Goal: Task Accomplishment & Management: Complete application form

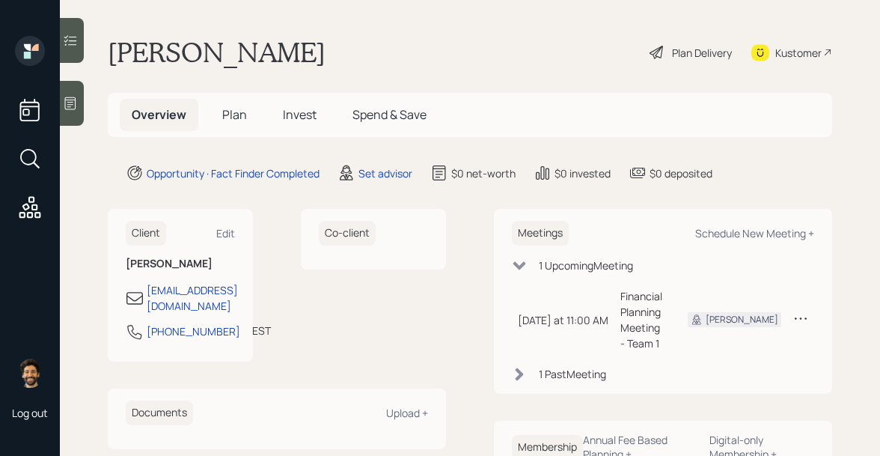
click at [73, 106] on icon at bounding box center [70, 103] width 15 height 15
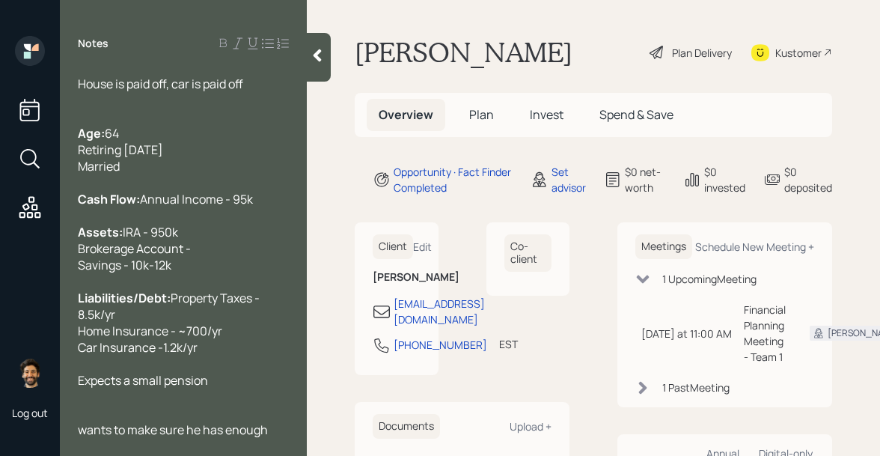
scroll to position [141, 0]
click at [563, 165] on div "Set advisor" at bounding box center [568, 179] width 34 height 31
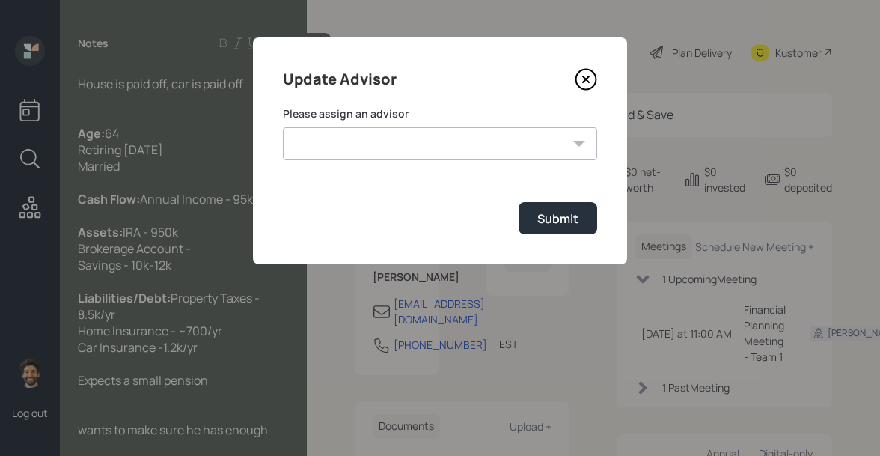
click at [403, 139] on select "[PERSON_NAME] [PERSON_NAME] [PERSON_NAME] [PERSON_NAME] End [PERSON_NAME] [PERS…" at bounding box center [440, 143] width 314 height 33
click at [283, 127] on select "[PERSON_NAME] [PERSON_NAME] [PERSON_NAME] [PERSON_NAME] End [PERSON_NAME] [PERS…" at bounding box center [440, 143] width 314 height 33
click at [462, 146] on select "[PERSON_NAME] [PERSON_NAME] [PERSON_NAME] [PERSON_NAME] End [PERSON_NAME] [PERS…" at bounding box center [440, 143] width 314 height 33
select select "f14b762f-c7c2-4b89-9227-8fa891345eea"
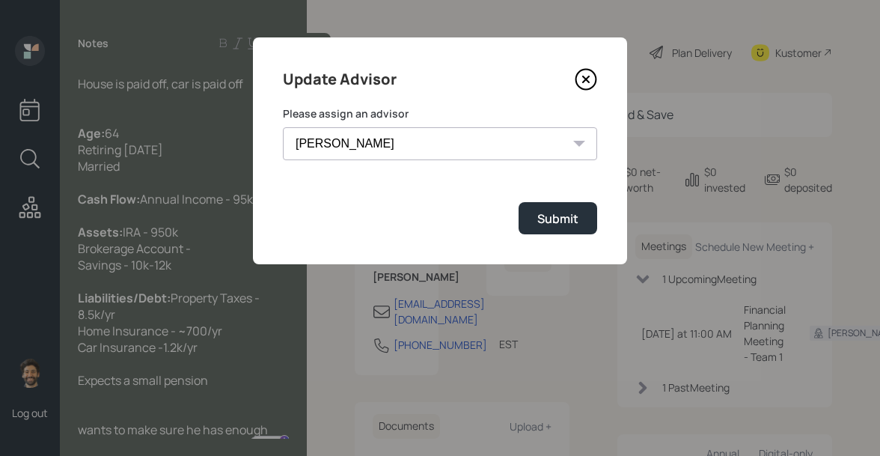
click at [283, 127] on select "[PERSON_NAME] [PERSON_NAME] [PERSON_NAME] [PERSON_NAME] End [PERSON_NAME] [PERS…" at bounding box center [440, 143] width 314 height 33
click at [583, 216] on button "Submit" at bounding box center [557, 218] width 79 height 32
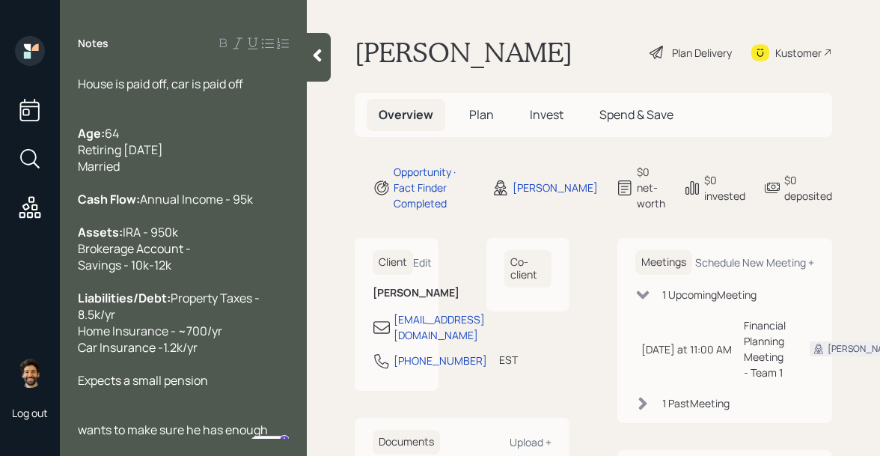
click at [475, 117] on span "Plan" at bounding box center [481, 114] width 25 height 16
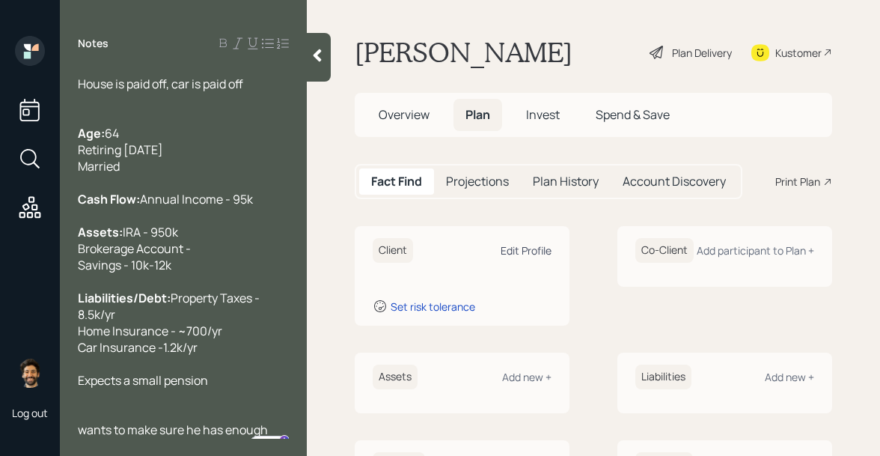
click at [522, 251] on div "Edit Profile" at bounding box center [525, 250] width 51 height 14
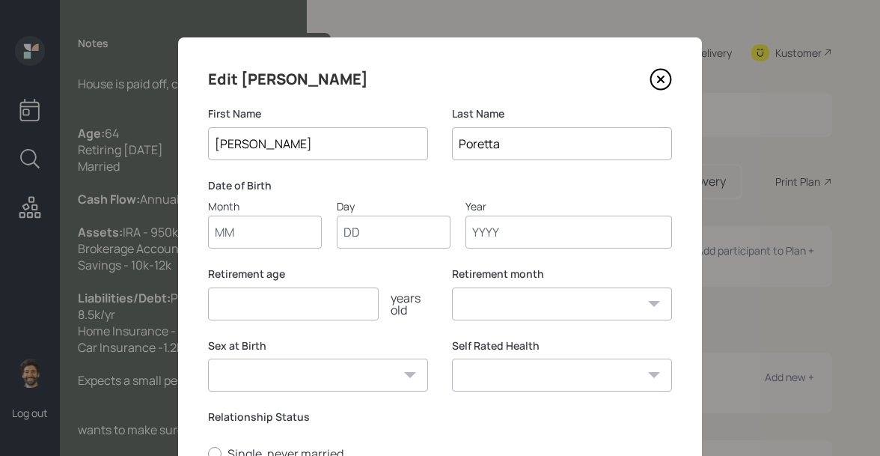
click at [248, 239] on input "Month" at bounding box center [265, 231] width 114 height 33
type input "9"
type input "01"
type input "1960"
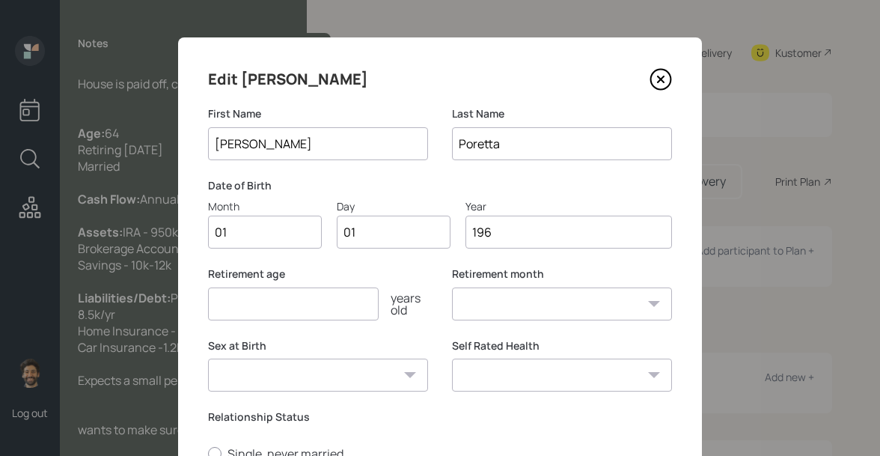
select select "1"
type input "1960"
click at [236, 313] on input "number" at bounding box center [293, 303] width 171 height 33
click at [480, 298] on select "January February March April May June July August September October November De…" at bounding box center [562, 303] width 220 height 33
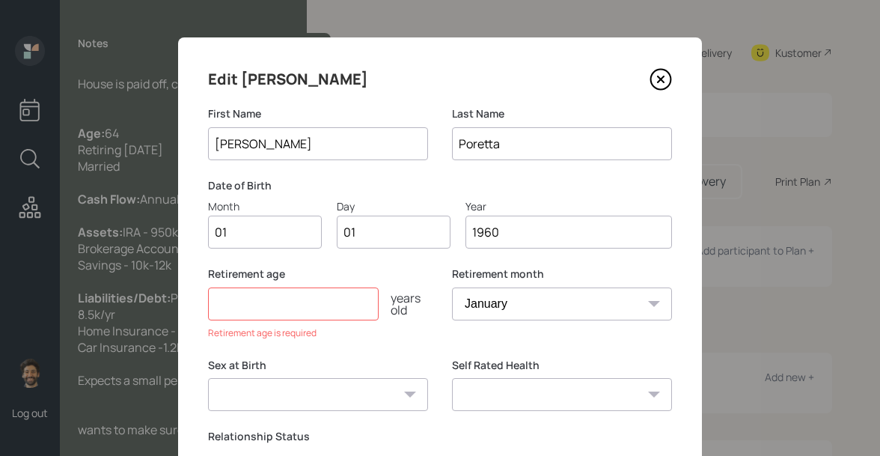
select select "5"
click at [452, 287] on select "January February March April May June July August September October November De…" at bounding box center [562, 303] width 220 height 33
click at [276, 314] on input "number" at bounding box center [293, 303] width 171 height 33
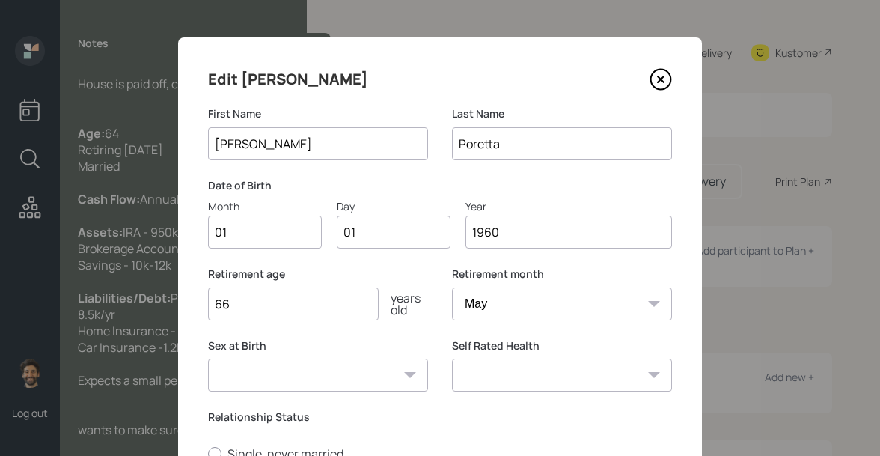
type input "66"
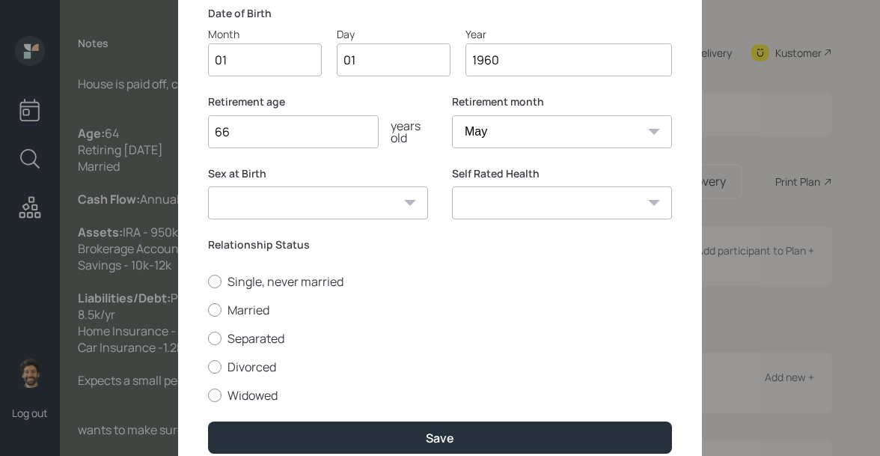
scroll to position [237, 0]
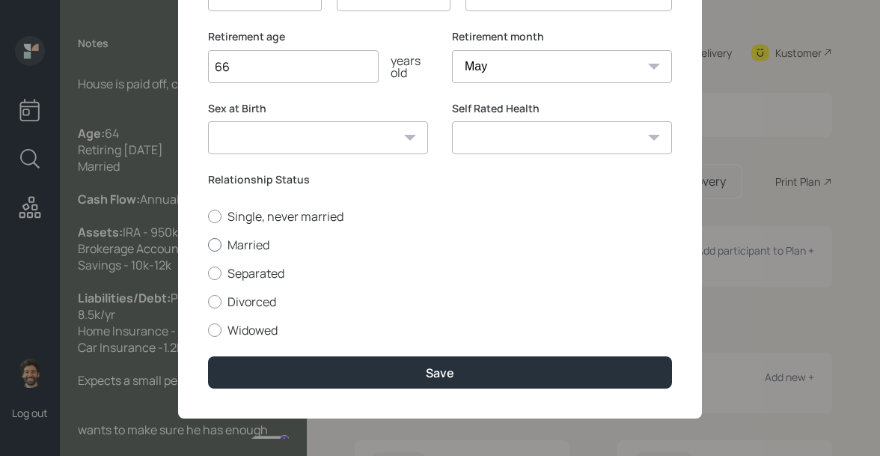
click at [237, 244] on label "Married" at bounding box center [440, 244] width 464 height 16
click at [208, 244] on input "Married" at bounding box center [207, 244] width 1 height 1
radio input "true"
click at [275, 352] on div "Edit [PERSON_NAME] First Name [PERSON_NAME] Last Name [PERSON_NAME] Date of Bir…" at bounding box center [440, 109] width 524 height 618
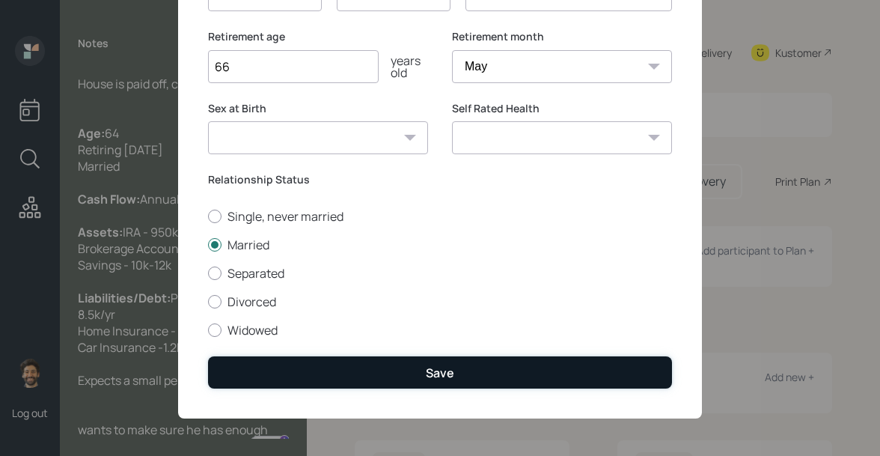
click at [281, 365] on button "Save" at bounding box center [440, 372] width 464 height 32
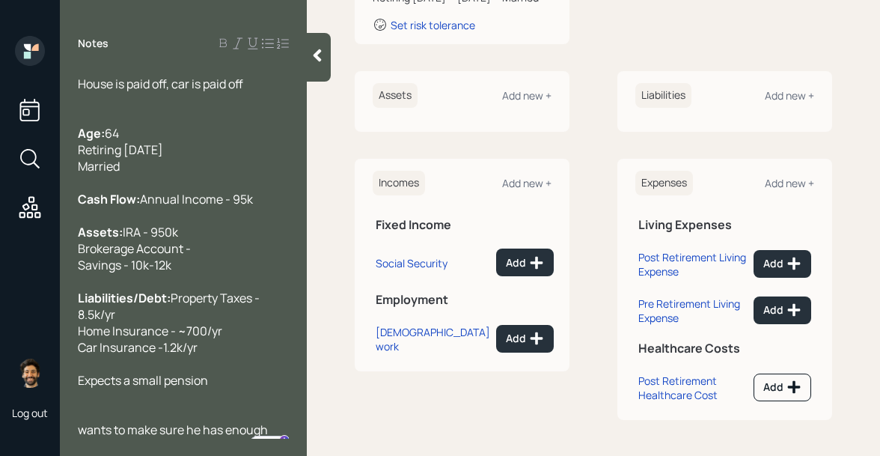
scroll to position [330, 0]
click at [512, 340] on div "Add" at bounding box center [525, 338] width 38 height 15
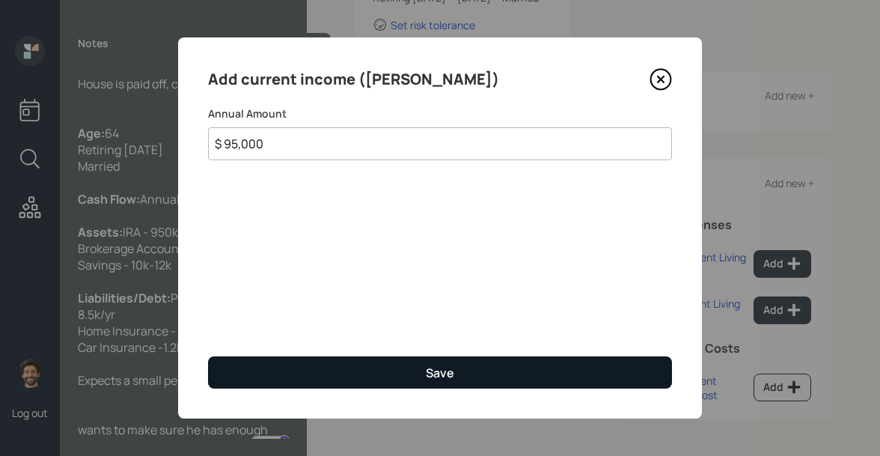
type input "$ 95,000"
click at [303, 376] on button "Save" at bounding box center [440, 372] width 464 height 32
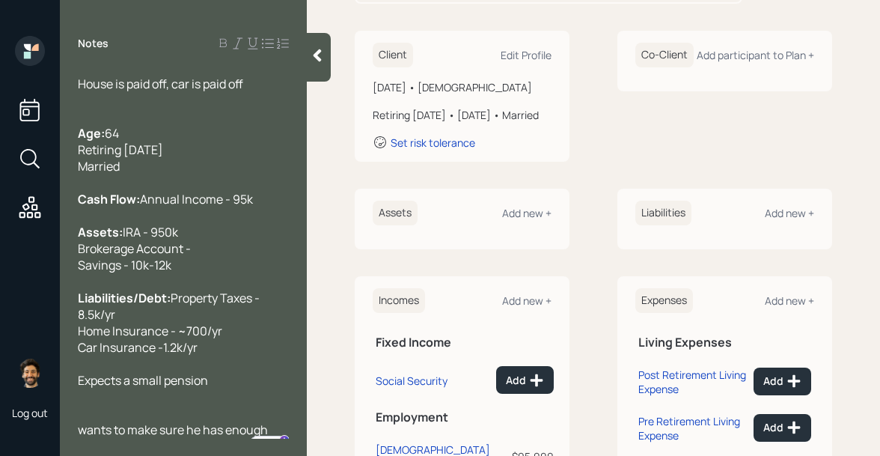
scroll to position [194, 0]
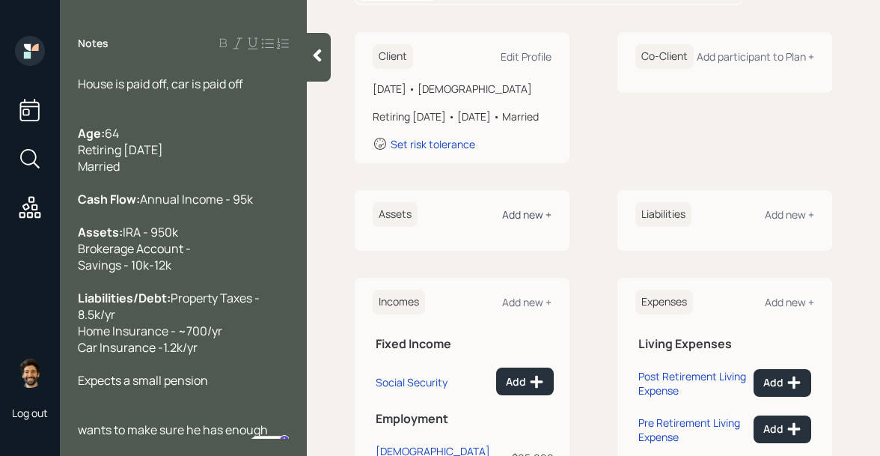
click at [520, 221] on div "Add new +" at bounding box center [526, 214] width 49 height 14
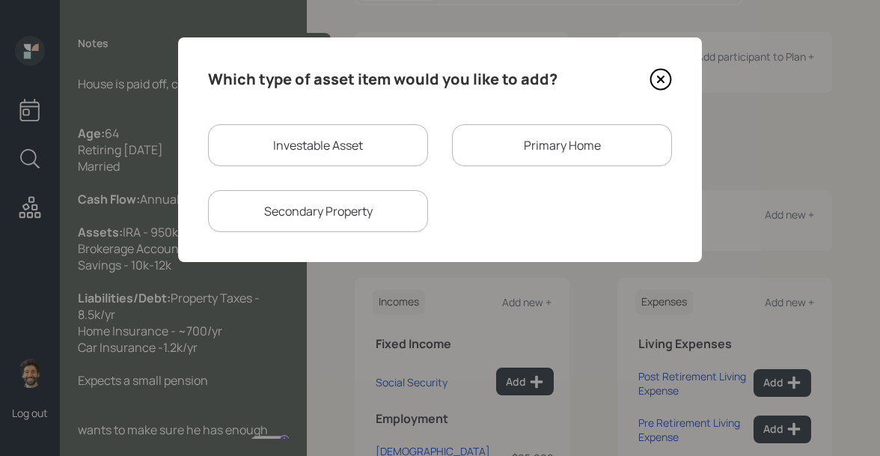
click at [355, 135] on div "Investable Asset" at bounding box center [318, 145] width 220 height 42
select select "taxable"
select select "balanced"
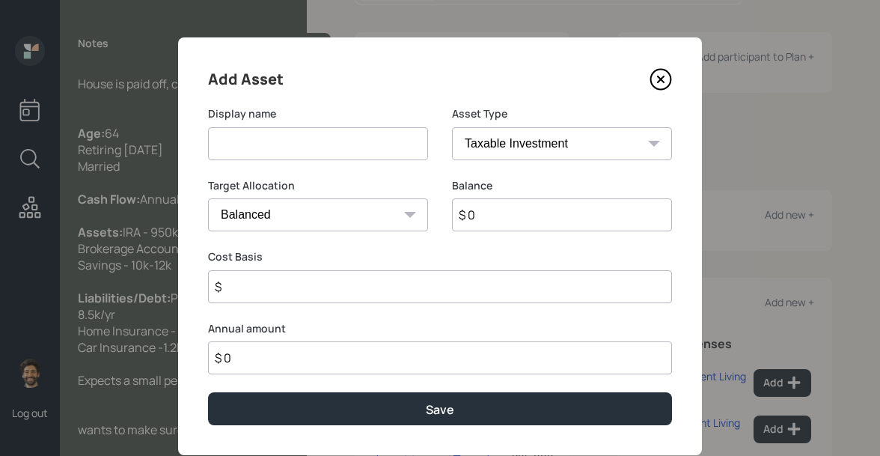
click at [302, 145] on input at bounding box center [318, 143] width 220 height 33
type input "IRA"
click at [519, 214] on input "$ 0" at bounding box center [562, 214] width 220 height 33
type input "$ 950,000"
click at [525, 151] on select "SEP [PERSON_NAME] IRA 401(k) [PERSON_NAME] 401(k) 403(b) [PERSON_NAME] 403(b) 4…" at bounding box center [562, 143] width 220 height 33
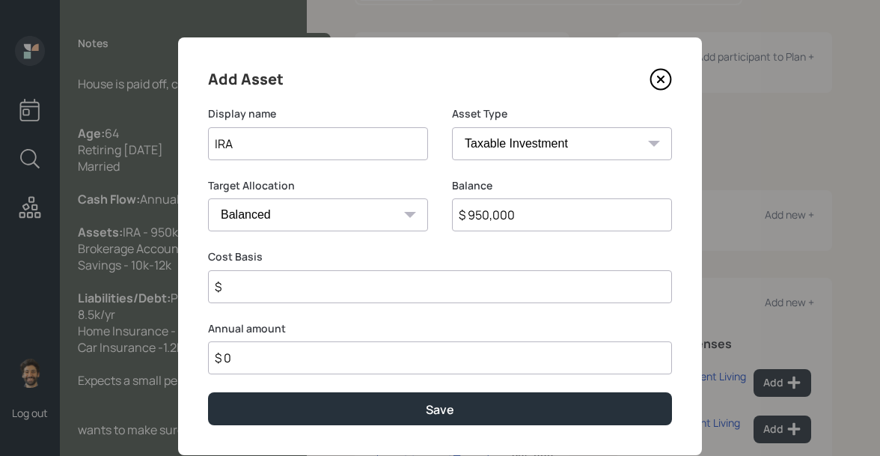
select select "ira"
click at [452, 127] on select "SEP [PERSON_NAME] IRA 401(k) [PERSON_NAME] 401(k) 403(b) [PERSON_NAME] 403(b) 4…" at bounding box center [562, 143] width 220 height 33
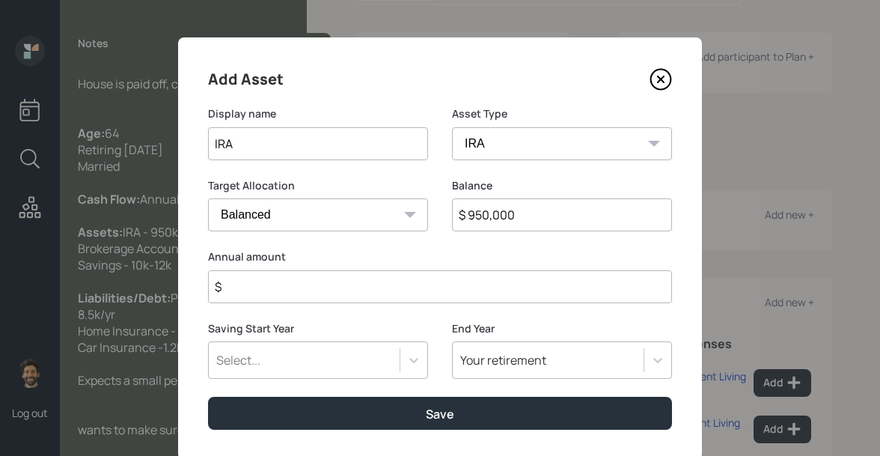
click at [238, 281] on input "$" at bounding box center [440, 286] width 464 height 33
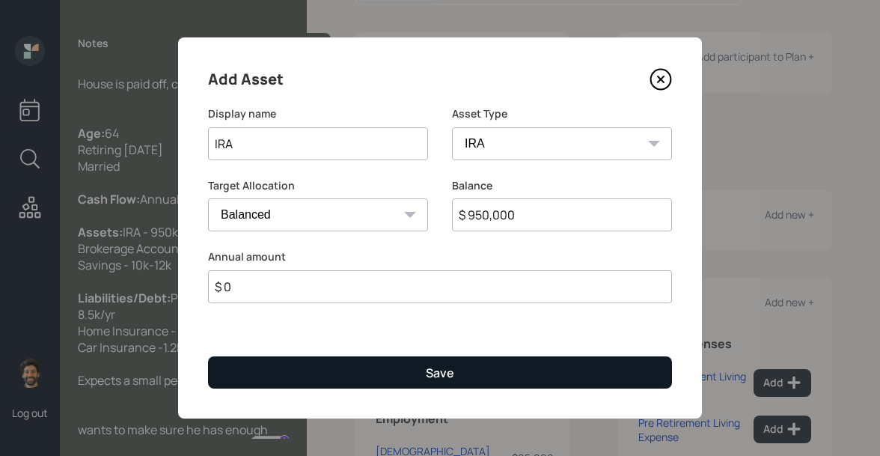
type input "$ 0"
click at [230, 379] on button "Save" at bounding box center [440, 372] width 464 height 32
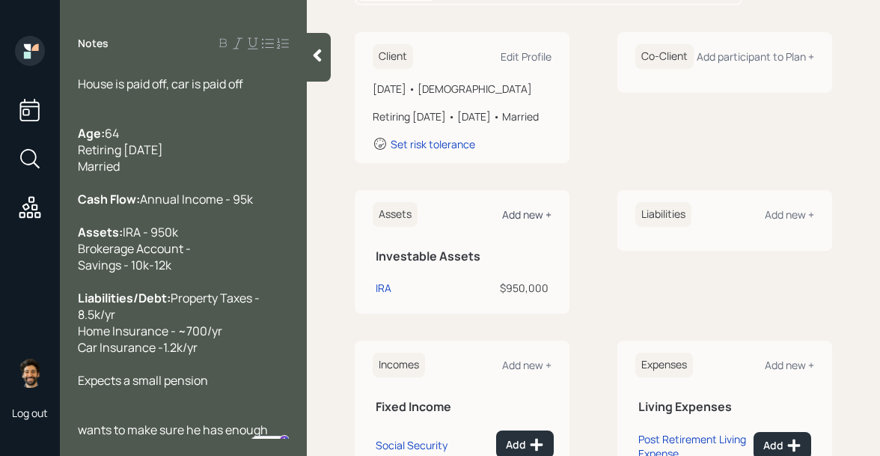
click at [524, 221] on div "Add new +" at bounding box center [526, 214] width 49 height 14
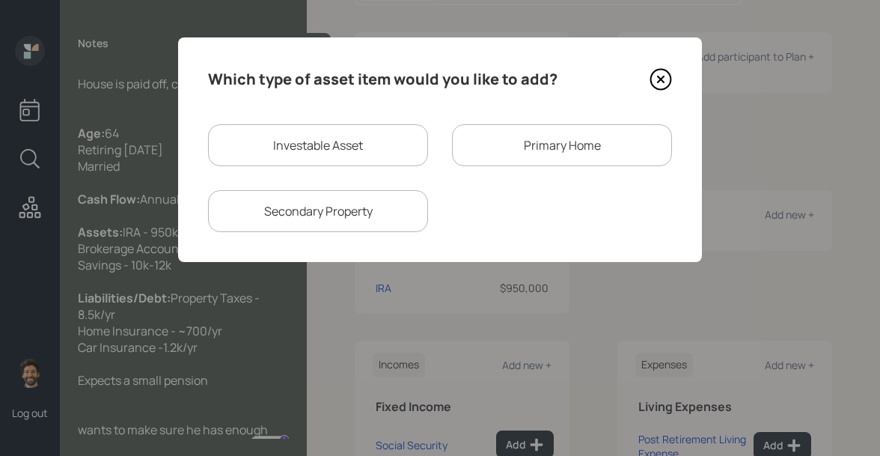
click at [363, 139] on div "Investable Asset" at bounding box center [318, 145] width 220 height 42
select select "taxable"
select select "balanced"
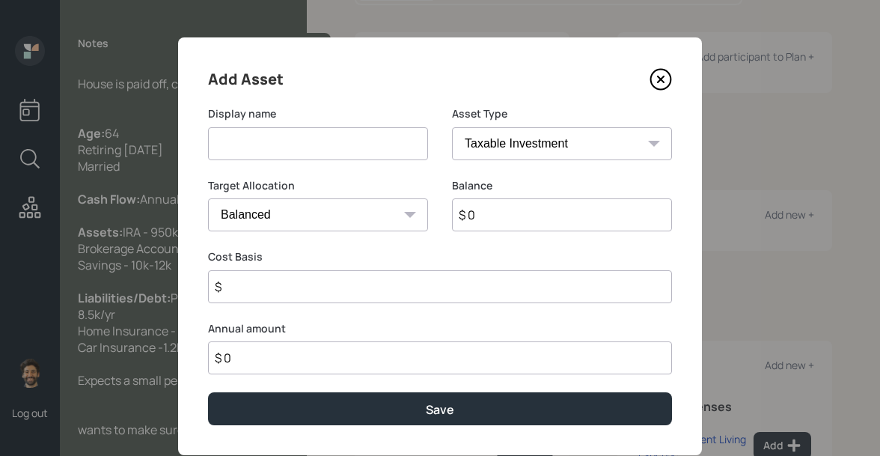
click at [289, 146] on input at bounding box center [318, 143] width 220 height 33
type input "N"
type input "Brokerage"
click at [488, 206] on input "$ 0" at bounding box center [562, 214] width 220 height 33
click at [531, 132] on select "SEP [PERSON_NAME] IRA 401(k) [PERSON_NAME] 401(k) 403(b) [PERSON_NAME] 403(b) 4…" at bounding box center [562, 143] width 220 height 33
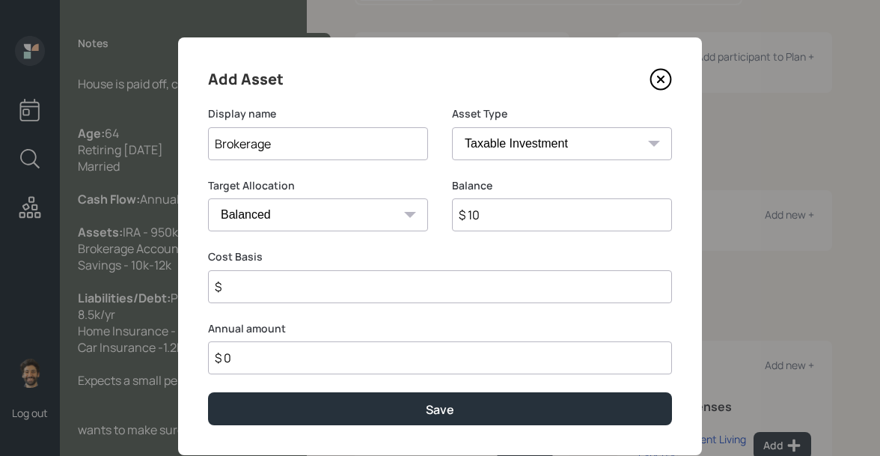
click at [488, 209] on input "$ 10" at bounding box center [562, 214] width 220 height 33
type input "$ 1"
click at [285, 285] on input "$" at bounding box center [440, 286] width 464 height 33
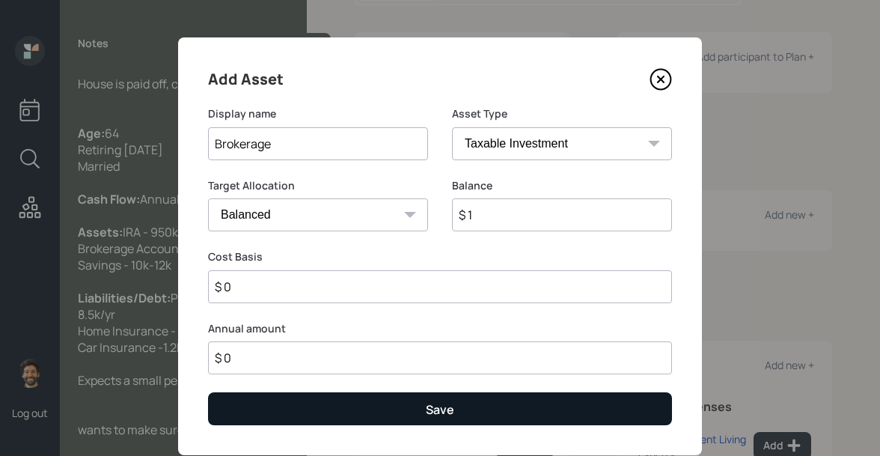
type input "$ 0"
click at [341, 414] on button "Save" at bounding box center [440, 408] width 464 height 32
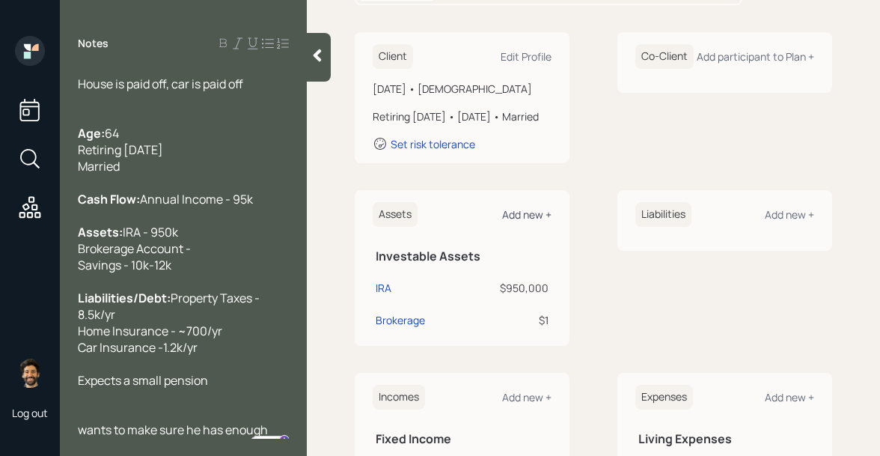
click at [517, 221] on div "Add new +" at bounding box center [526, 214] width 49 height 14
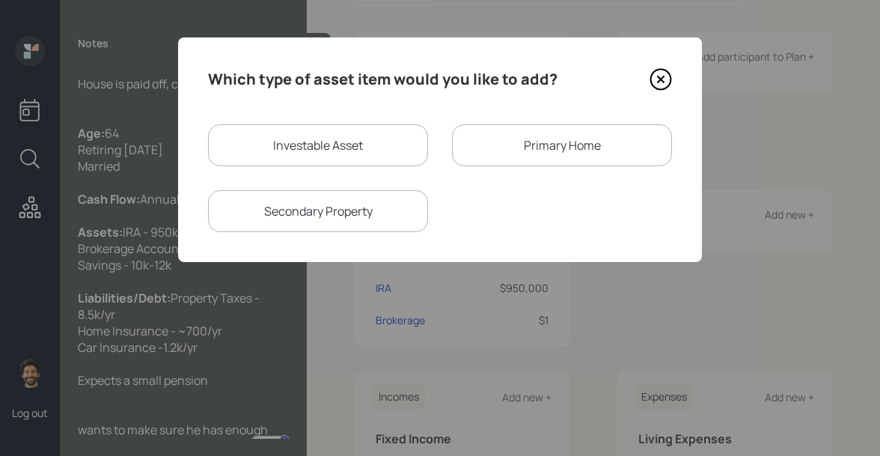
click at [295, 150] on div "Investable Asset" at bounding box center [318, 145] width 220 height 42
select select "taxable"
select select "balanced"
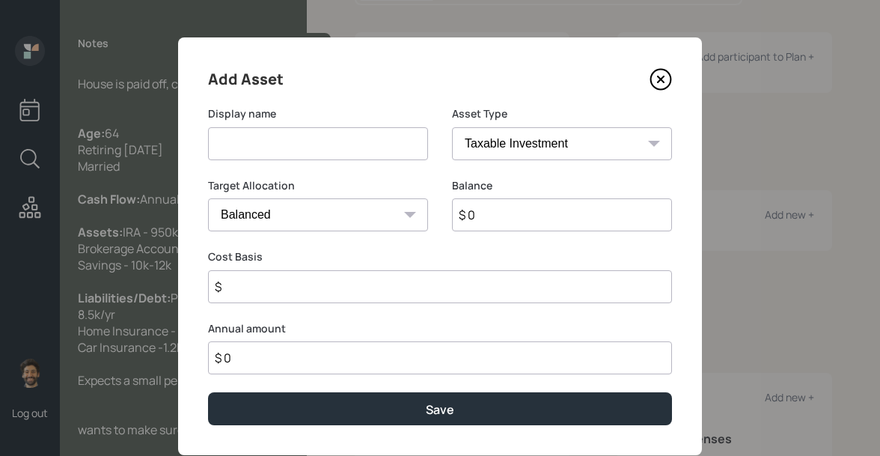
click at [269, 146] on input at bounding box center [318, 143] width 220 height 33
type input "Savings"
click at [497, 216] on input "$ 0" at bounding box center [562, 214] width 220 height 33
type input "$ 11,000"
click at [481, 141] on select "SEP [PERSON_NAME] IRA 401(k) [PERSON_NAME] 401(k) 403(b) [PERSON_NAME] 403(b) 4…" at bounding box center [562, 143] width 220 height 33
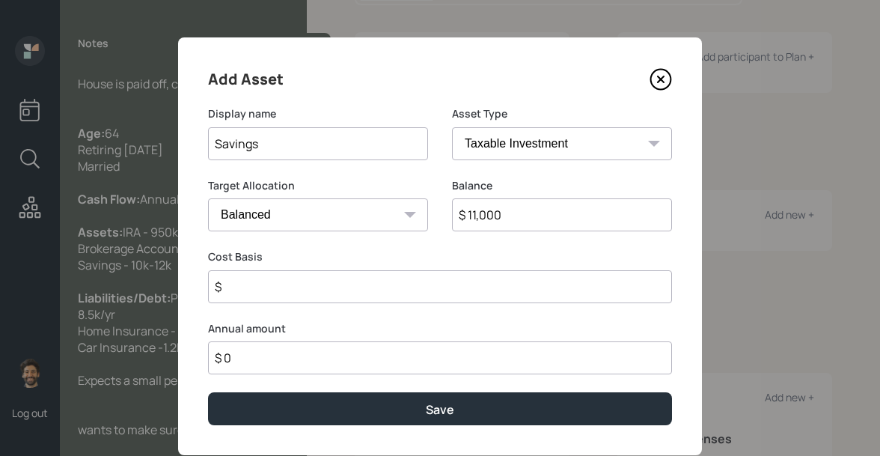
select select "emergency_fund"
click at [452, 127] on select "SEP [PERSON_NAME] IRA 401(k) [PERSON_NAME] 401(k) 403(b) [PERSON_NAME] 403(b) 4…" at bounding box center [562, 143] width 220 height 33
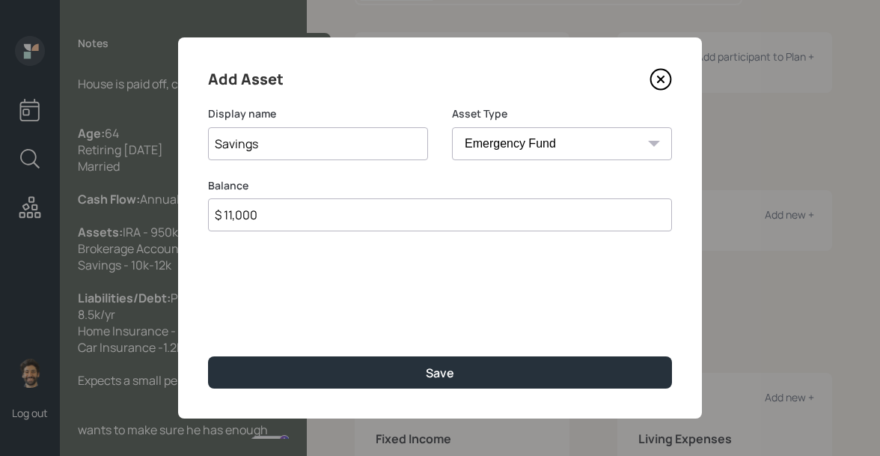
click at [301, 403] on div "Add Asset Display name Savings Asset Type SEP [PERSON_NAME] IRA 401(k) [PERSON_…" at bounding box center [440, 227] width 524 height 381
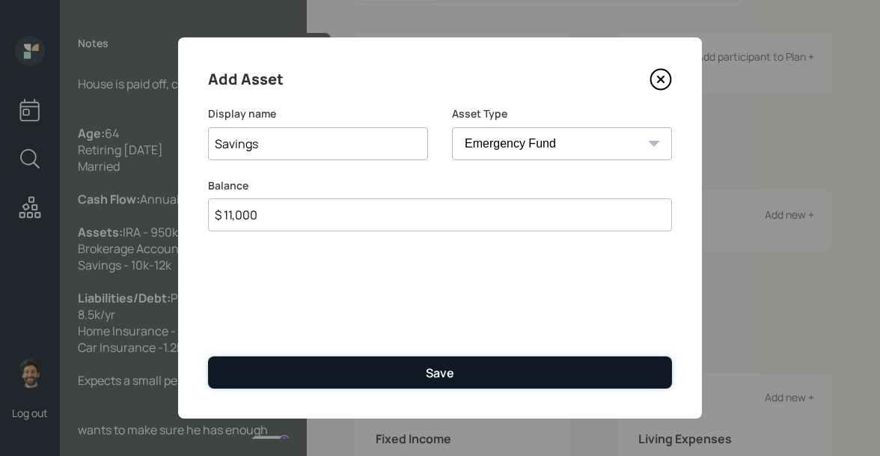
click at [288, 379] on button "Save" at bounding box center [440, 372] width 464 height 32
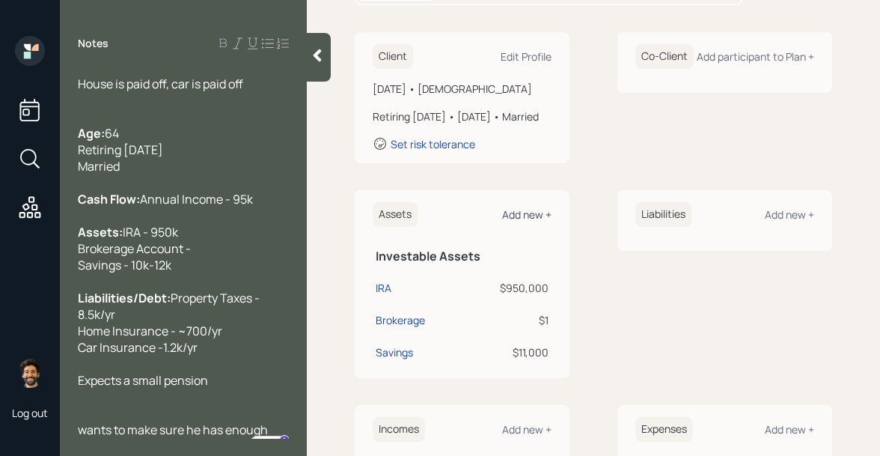
click at [529, 221] on div "Add new +" at bounding box center [526, 214] width 49 height 14
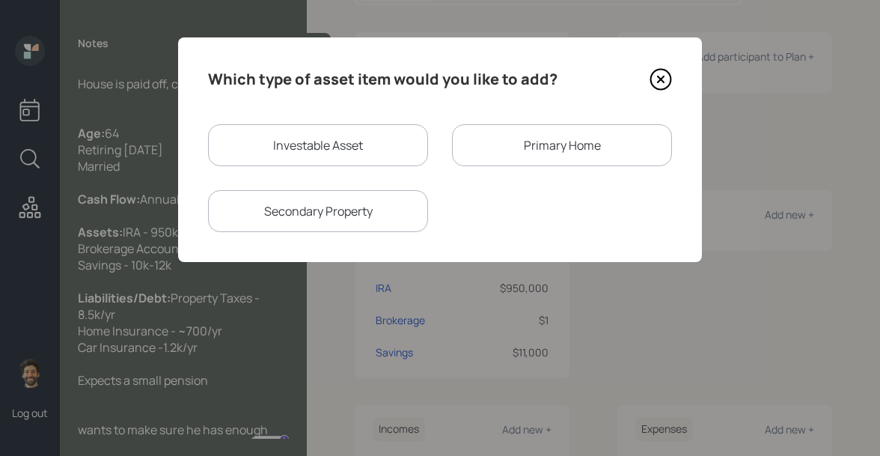
click at [503, 143] on div "Primary Home" at bounding box center [562, 145] width 220 height 42
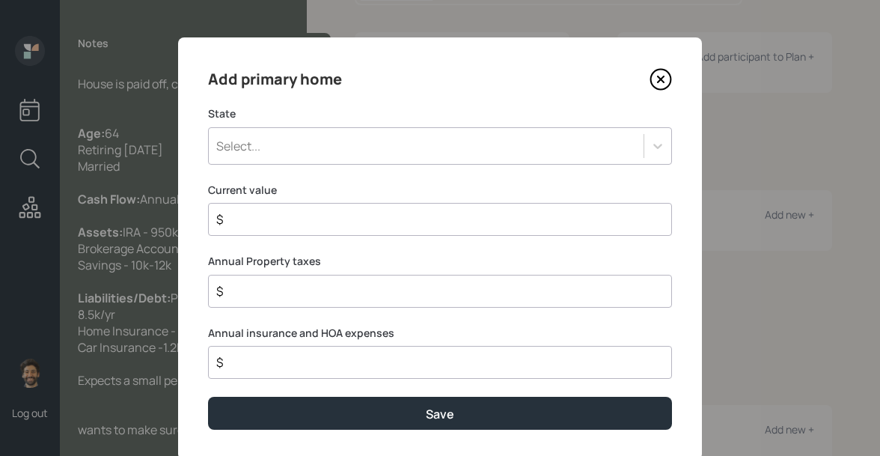
click at [329, 146] on div "Select..." at bounding box center [426, 145] width 435 height 25
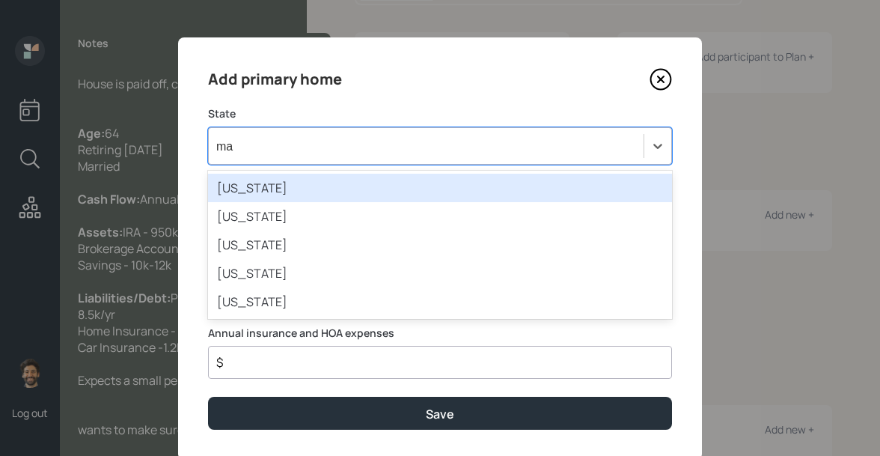
type input "mas"
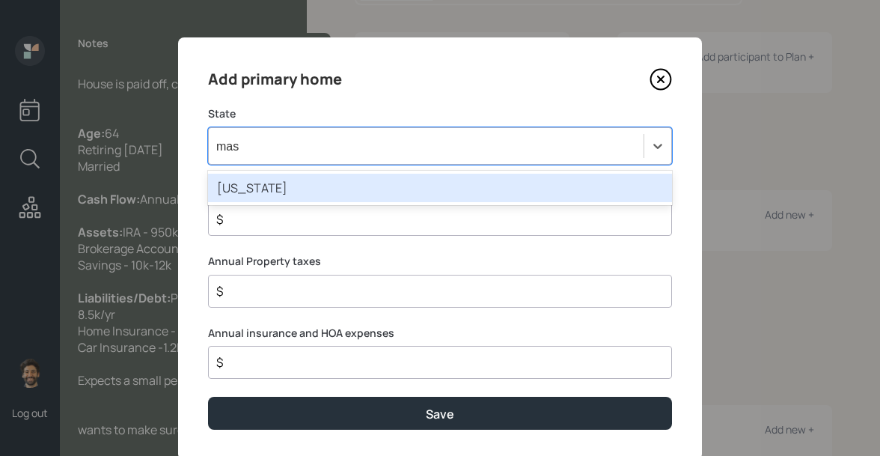
click at [303, 189] on div "[US_STATE]" at bounding box center [440, 188] width 464 height 28
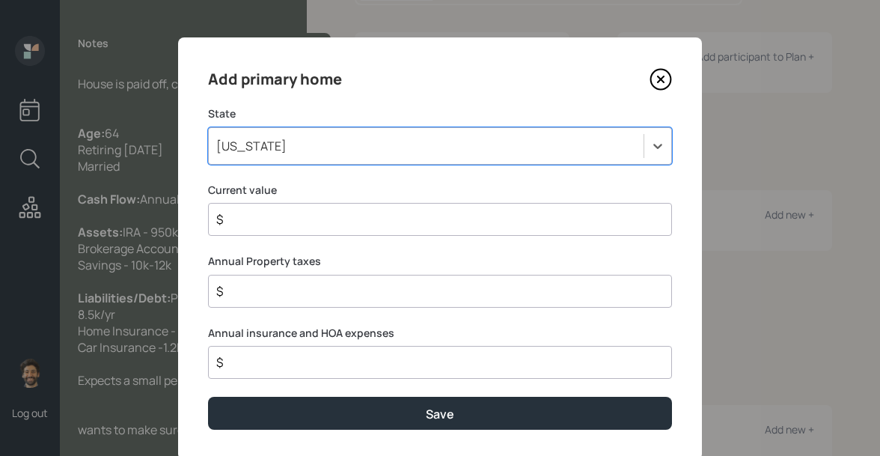
click at [270, 227] on input "$" at bounding box center [434, 219] width 438 height 18
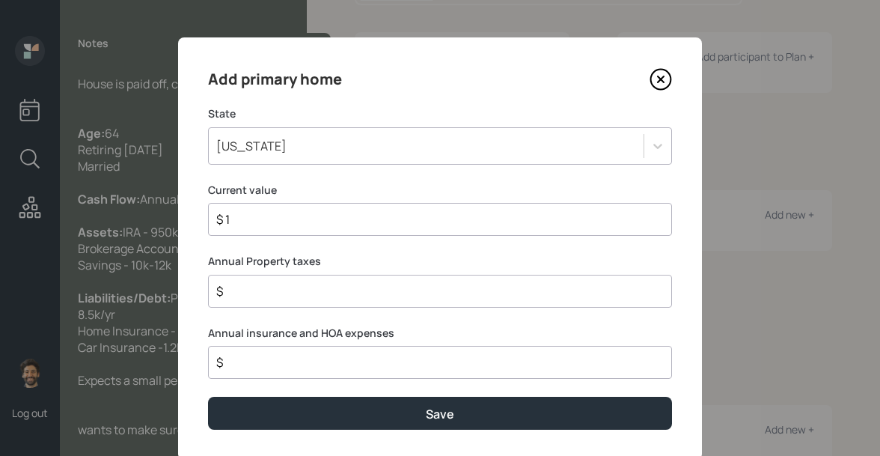
type input "$ 1"
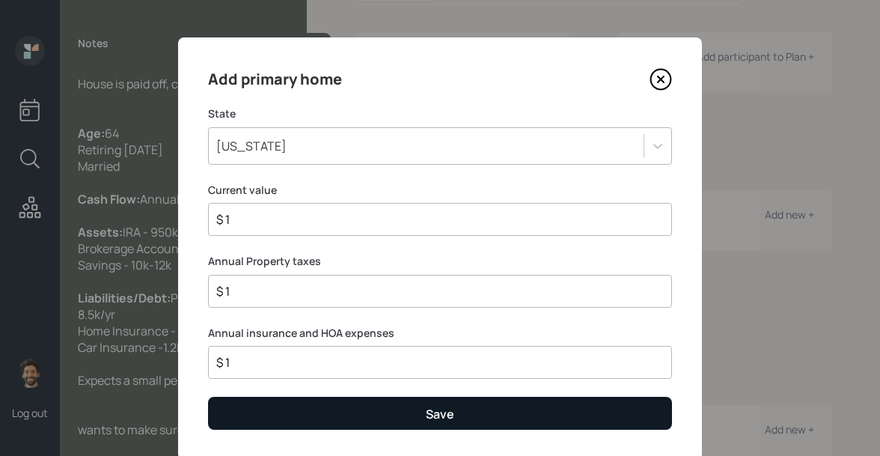
type input "$ 1"
click at [256, 411] on button "Save" at bounding box center [440, 412] width 464 height 32
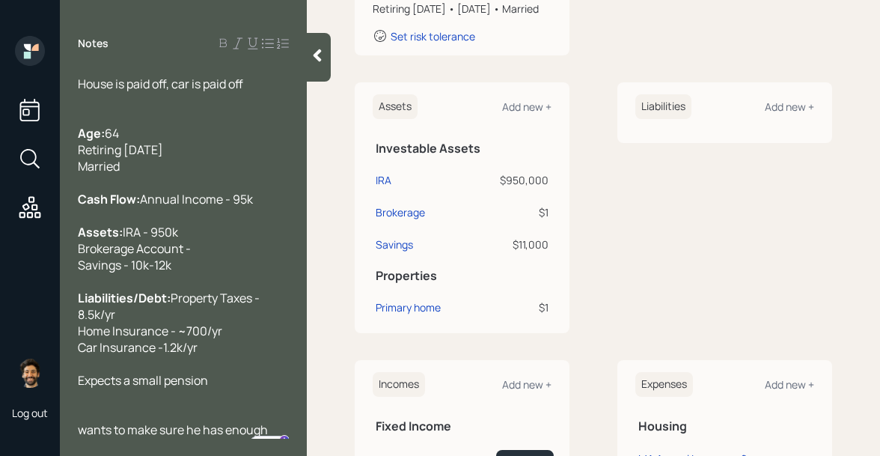
scroll to position [322, 0]
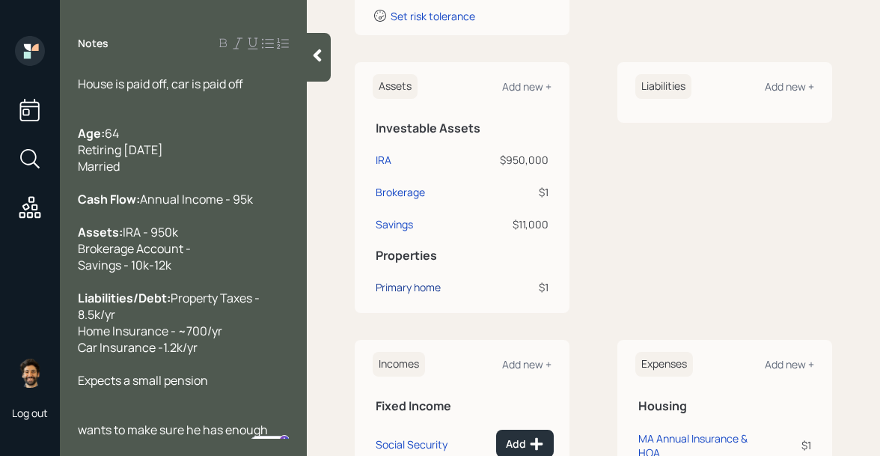
click at [410, 295] on div "Primary home" at bounding box center [408, 287] width 65 height 16
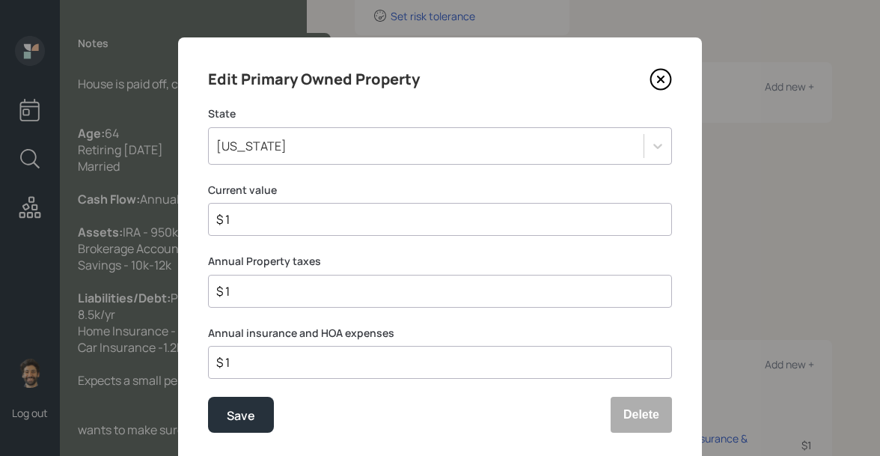
click at [277, 292] on input "$ 1" at bounding box center [434, 291] width 438 height 18
type input "$ 8,500"
click at [268, 367] on input "$ 1" at bounding box center [434, 362] width 438 height 18
type input "$ 700"
click at [264, 416] on button "Save" at bounding box center [241, 414] width 66 height 36
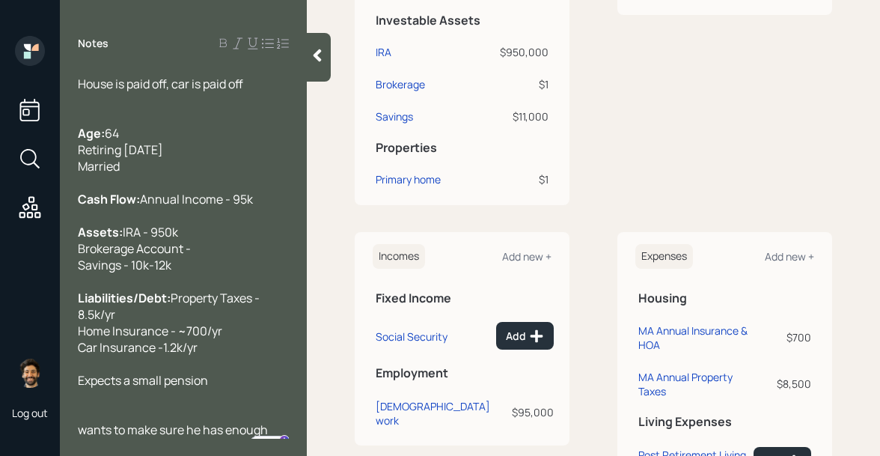
scroll to position [459, 0]
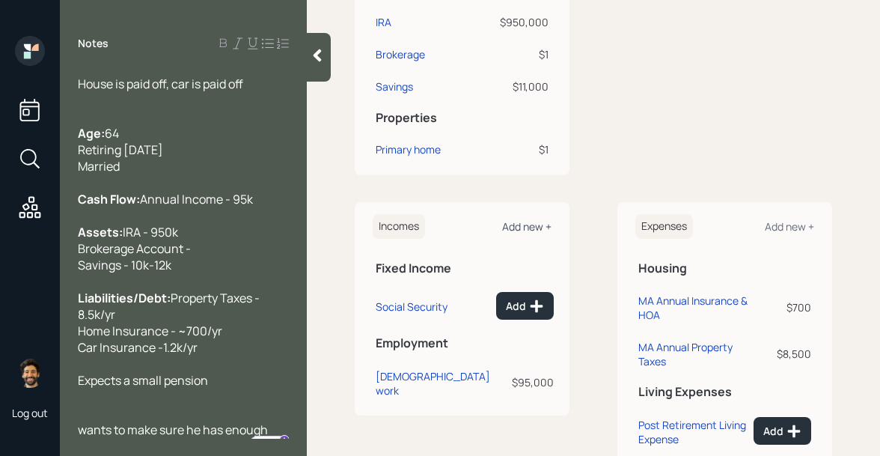
click at [524, 233] on div "Add new +" at bounding box center [526, 226] width 49 height 14
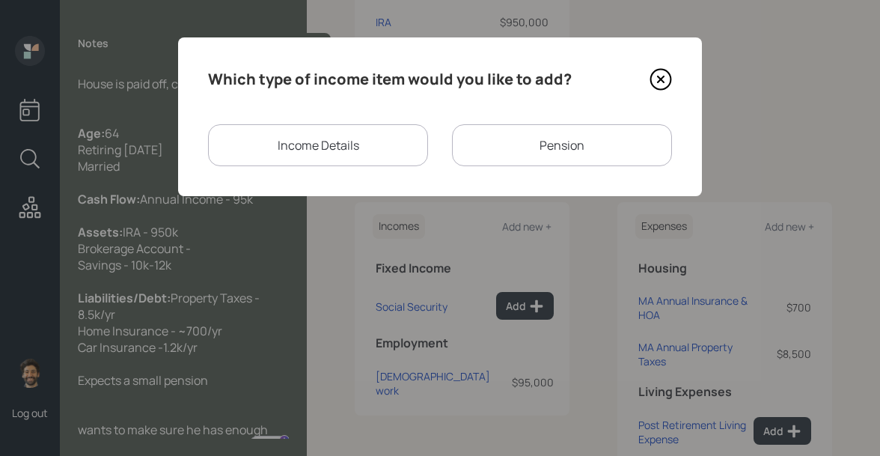
click at [468, 146] on div "Pension" at bounding box center [562, 145] width 220 height 42
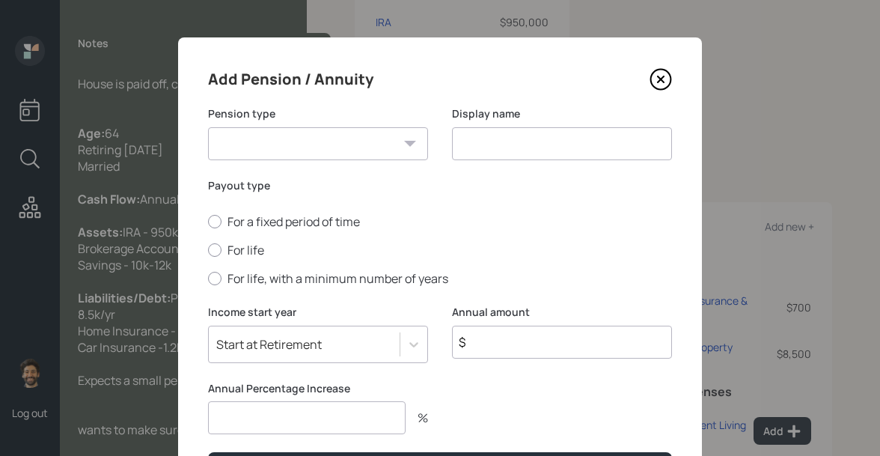
click at [345, 150] on select "Pension Annuity" at bounding box center [318, 143] width 220 height 33
select select "pension"
click at [208, 127] on select "Pension Annuity" at bounding box center [318, 143] width 220 height 33
click at [504, 153] on input at bounding box center [562, 143] width 220 height 33
type input "Pension"
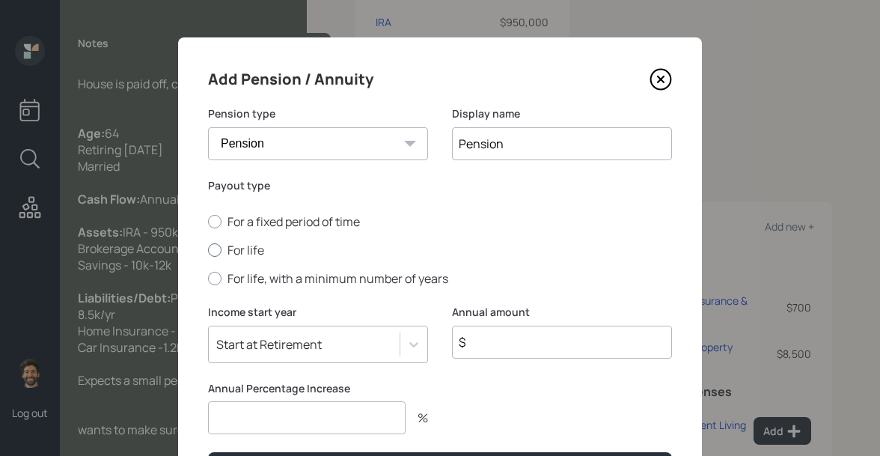
click at [257, 252] on label "For life" at bounding box center [440, 250] width 464 height 16
click at [208, 251] on input "For life" at bounding box center [207, 250] width 1 height 1
radio input "true"
click at [536, 345] on input "$" at bounding box center [562, 341] width 220 height 33
type input "$ 1"
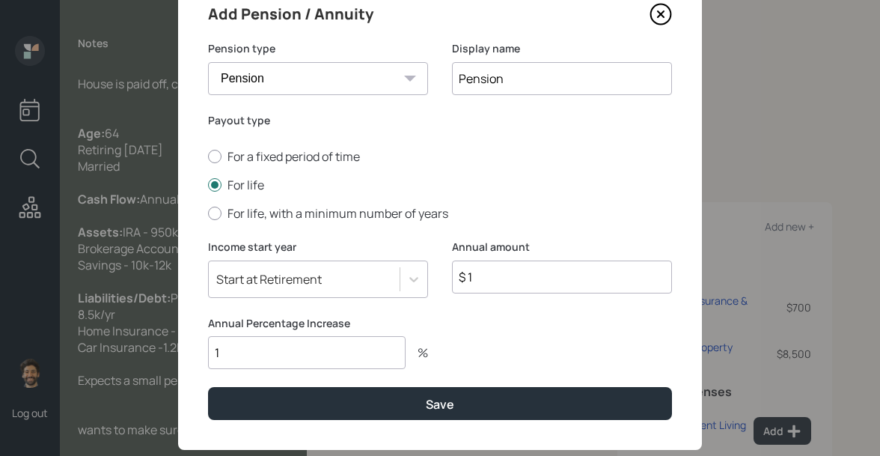
scroll to position [96, 0]
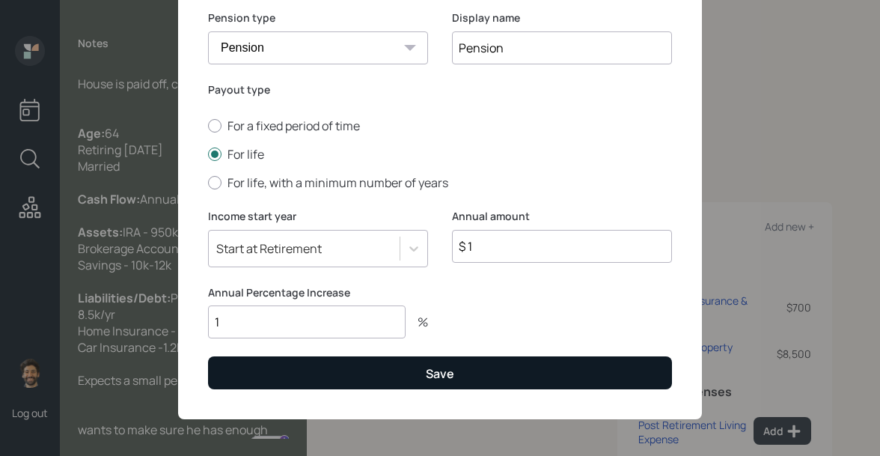
type input "1"
click at [345, 373] on button "Save" at bounding box center [440, 372] width 464 height 32
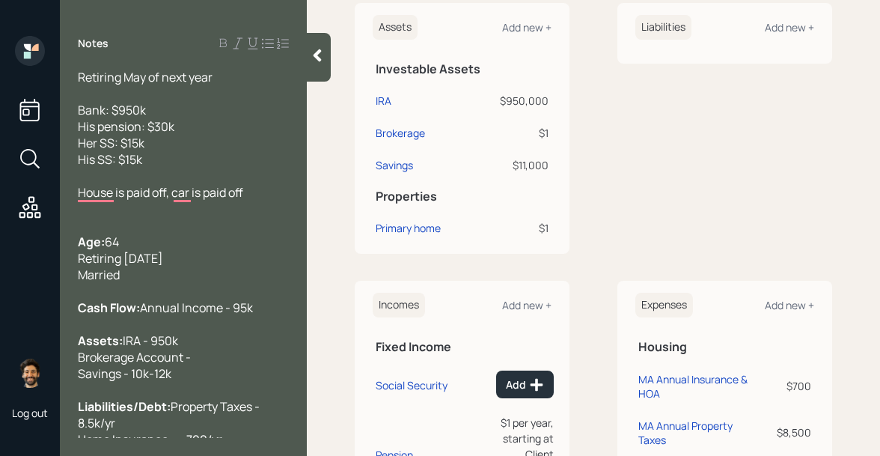
scroll to position [379, 0]
click at [518, 393] on div "Add" at bounding box center [525, 386] width 38 height 15
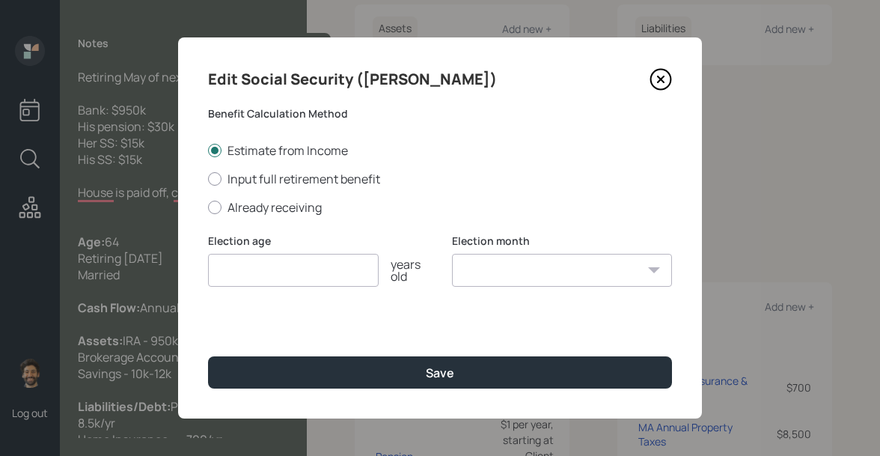
click at [277, 275] on input "number" at bounding box center [293, 270] width 171 height 33
type input "65"
click at [514, 268] on select "January February March April May June July August September October November De…" at bounding box center [562, 270] width 220 height 33
select select "12"
click at [452, 254] on select "January February March April May June July August September October November De…" at bounding box center [562, 270] width 220 height 33
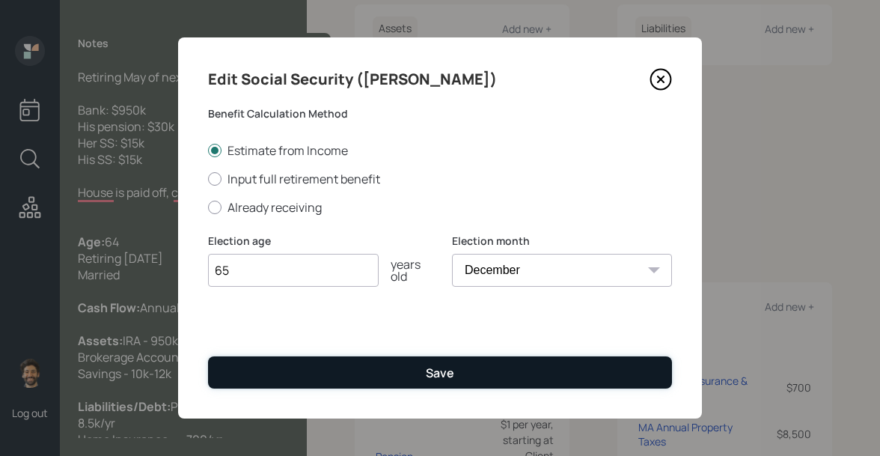
click at [389, 383] on button "Save" at bounding box center [440, 372] width 464 height 32
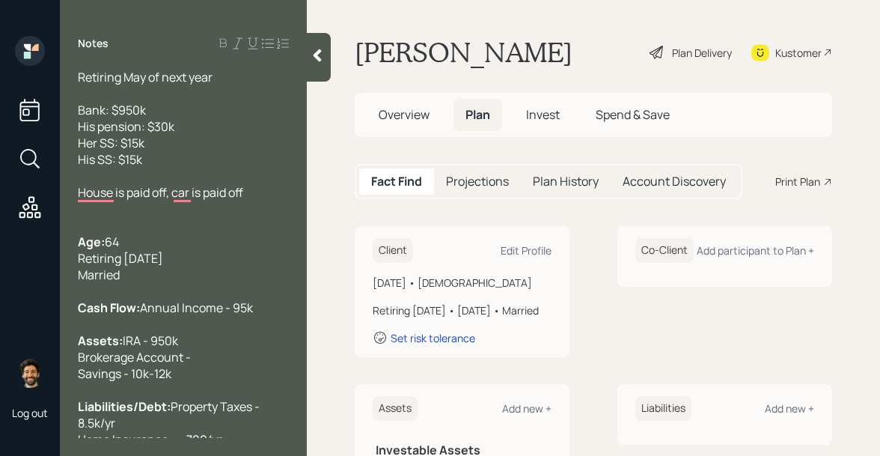
click at [492, 171] on div "Projections" at bounding box center [477, 181] width 87 height 26
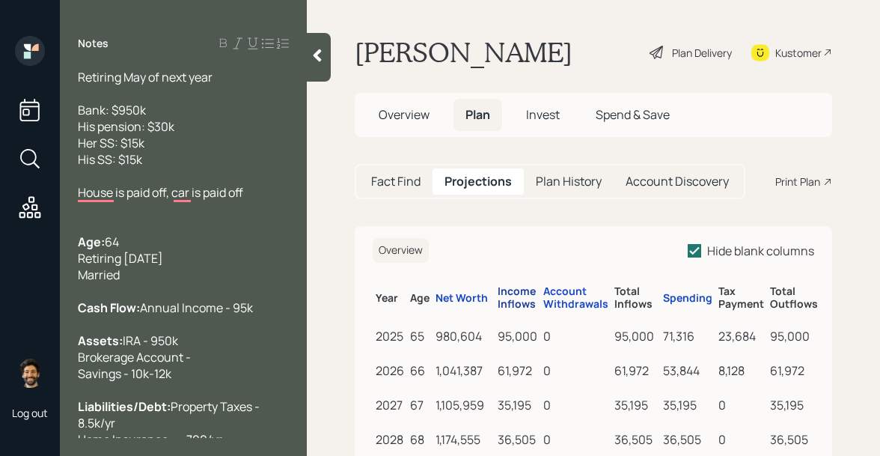
click at [506, 295] on div "Income Inflows" at bounding box center [517, 297] width 40 height 25
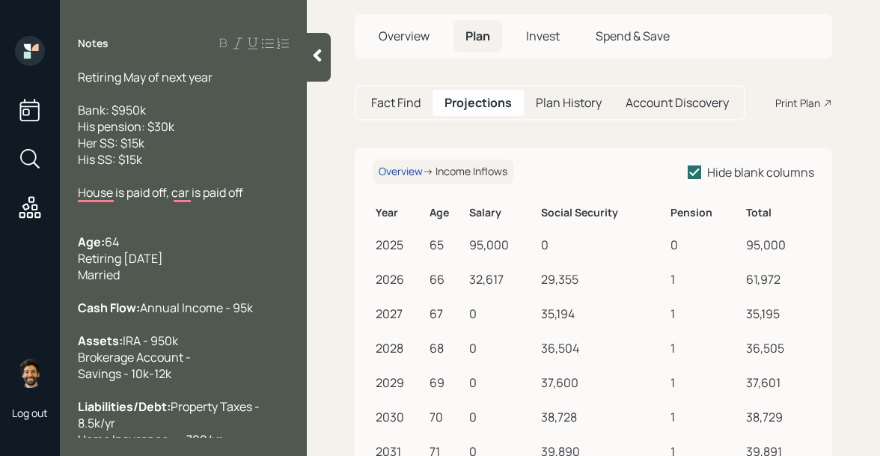
scroll to position [82, 0]
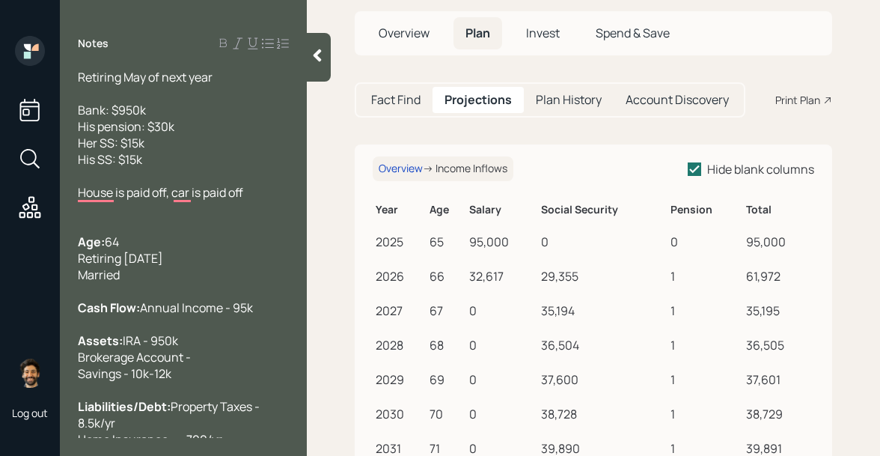
click at [396, 102] on h5 "Fact Find" at bounding box center [395, 100] width 49 height 14
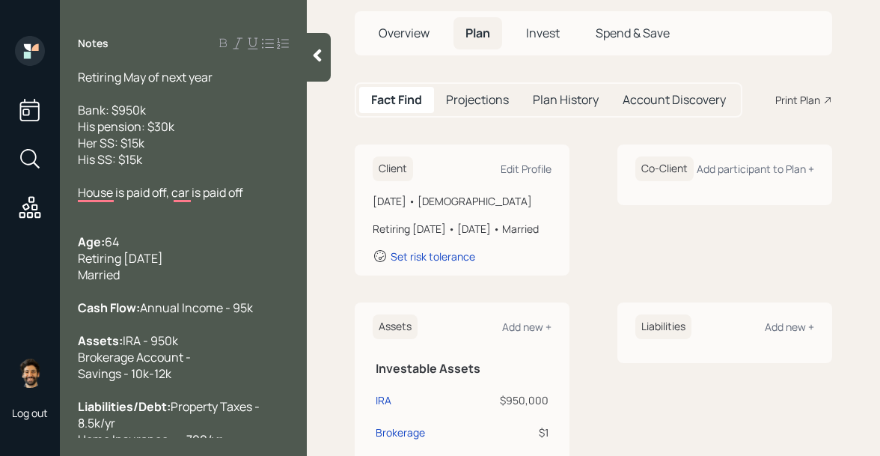
scroll to position [645, 0]
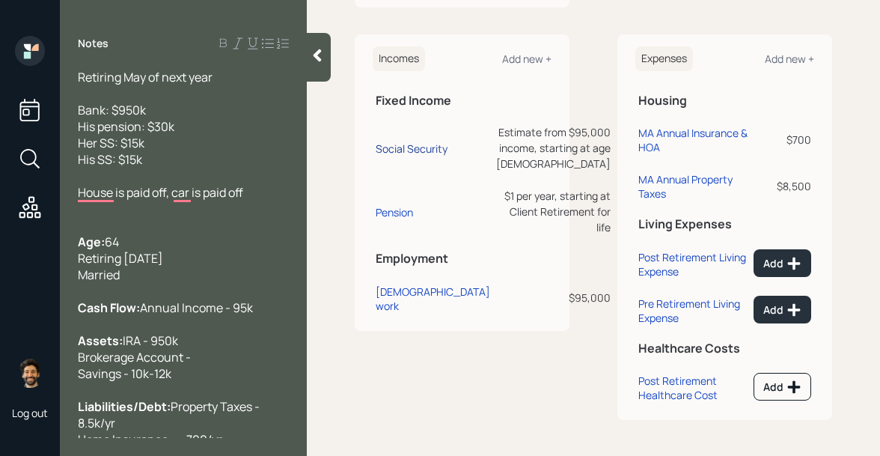
click at [390, 145] on div "Social Security" at bounding box center [412, 148] width 72 height 14
select select "12"
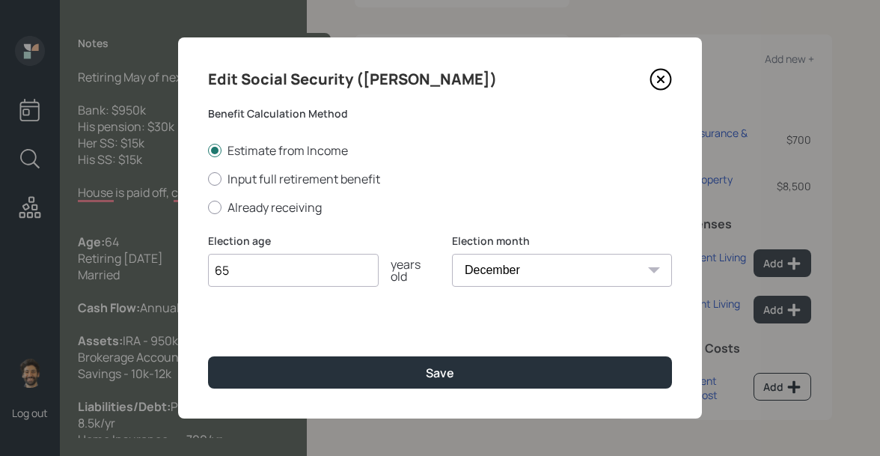
click at [653, 75] on icon at bounding box center [660, 79] width 22 height 22
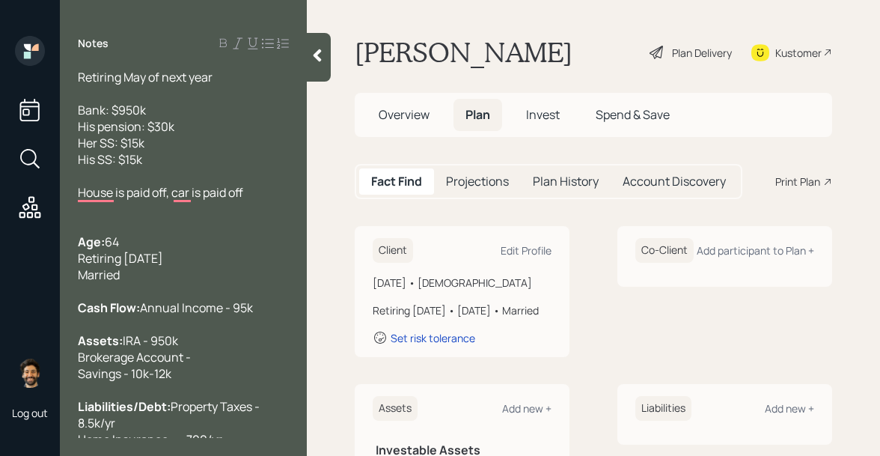
click at [466, 182] on h5 "Projections" at bounding box center [477, 181] width 63 height 14
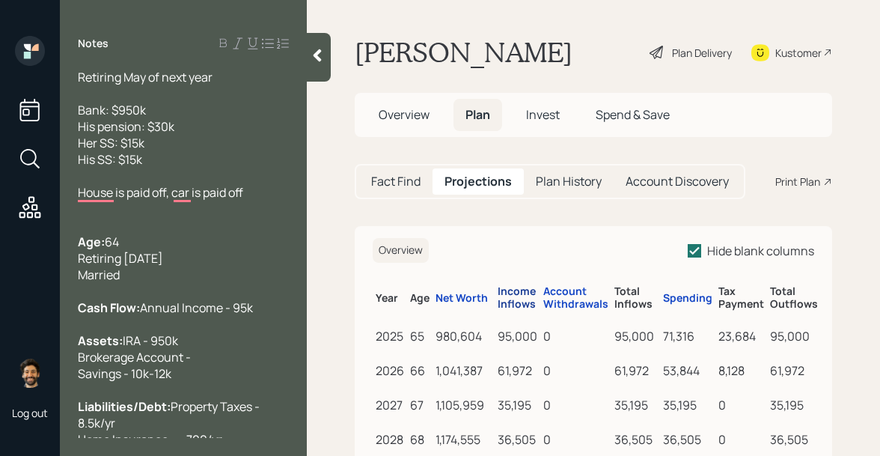
click at [509, 286] on div "Income Inflows" at bounding box center [517, 297] width 40 height 25
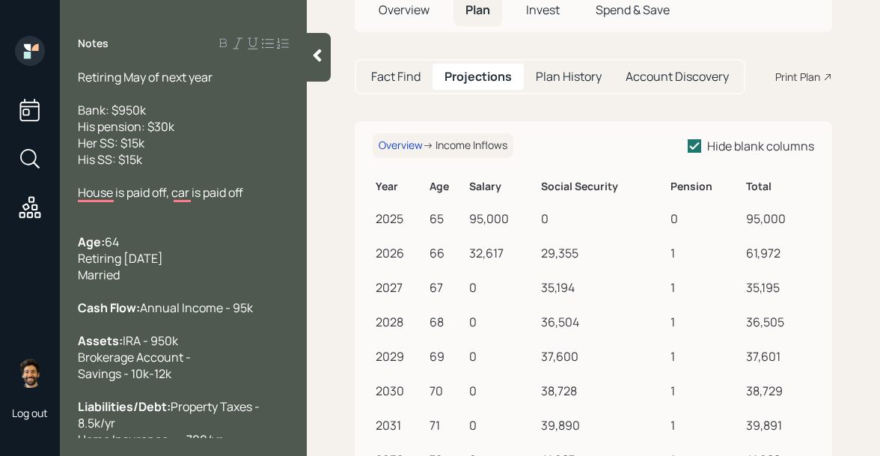
scroll to position [111, 0]
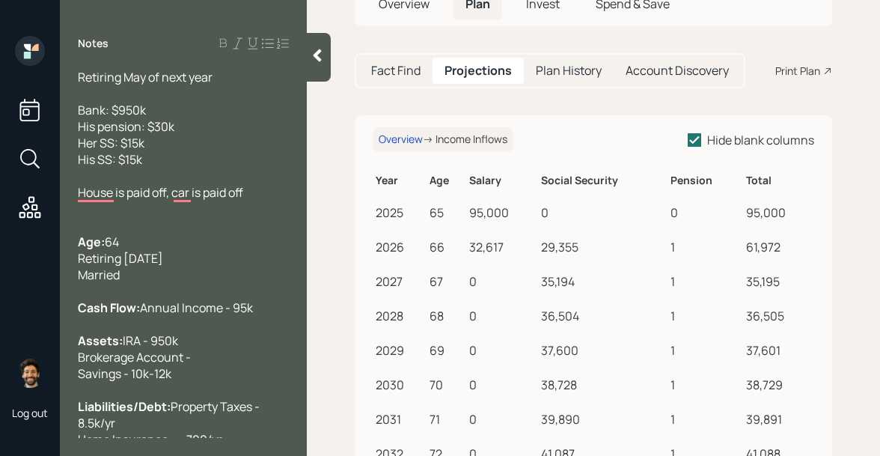
click at [395, 72] on h5 "Fact Find" at bounding box center [395, 71] width 49 height 14
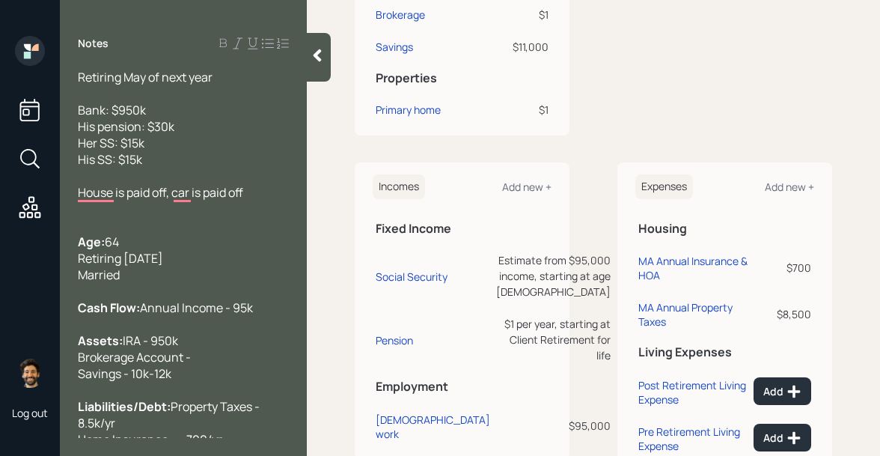
scroll to position [645, 0]
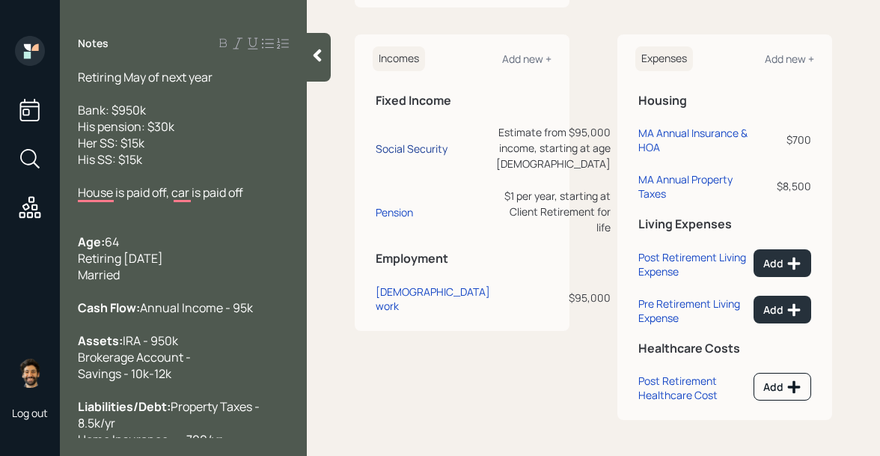
click at [387, 156] on div "Social Security" at bounding box center [412, 148] width 72 height 14
select select "12"
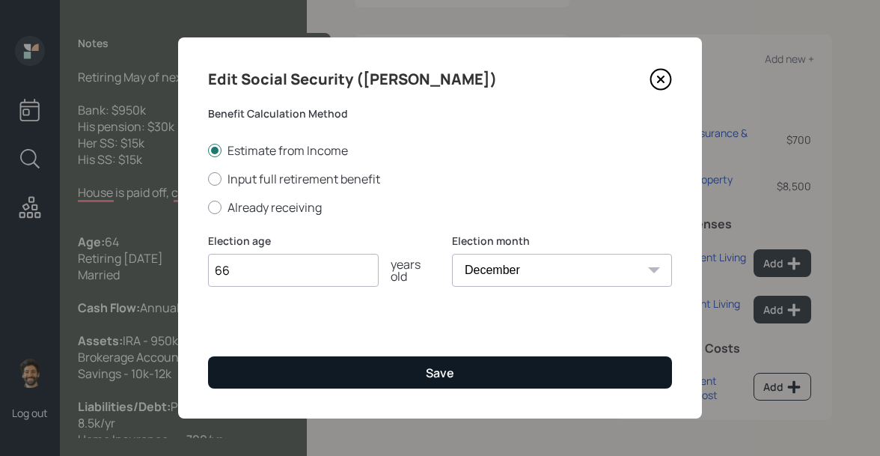
type input "66"
click at [368, 376] on button "Save" at bounding box center [440, 372] width 464 height 32
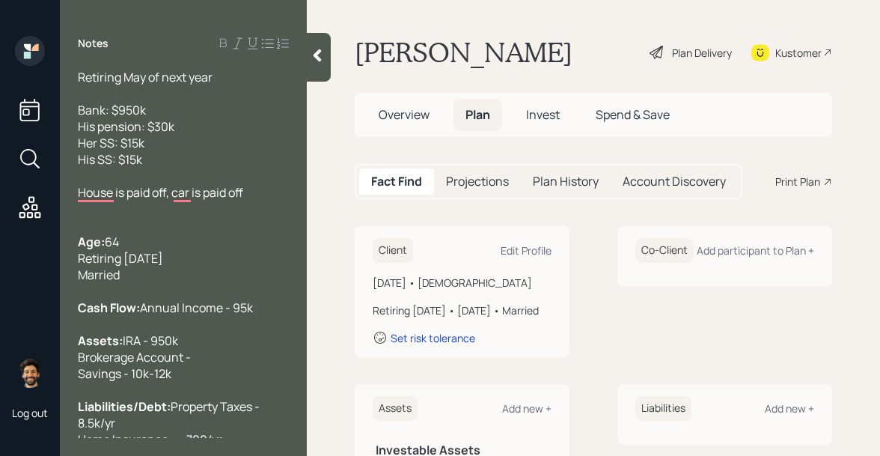
click at [472, 171] on div "Projections" at bounding box center [477, 181] width 87 height 26
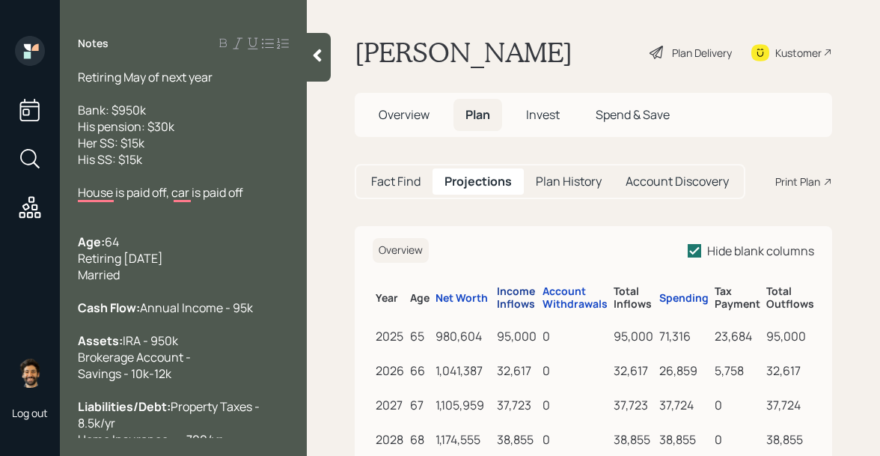
click at [513, 301] on div "Income Inflows" at bounding box center [517, 297] width 40 height 25
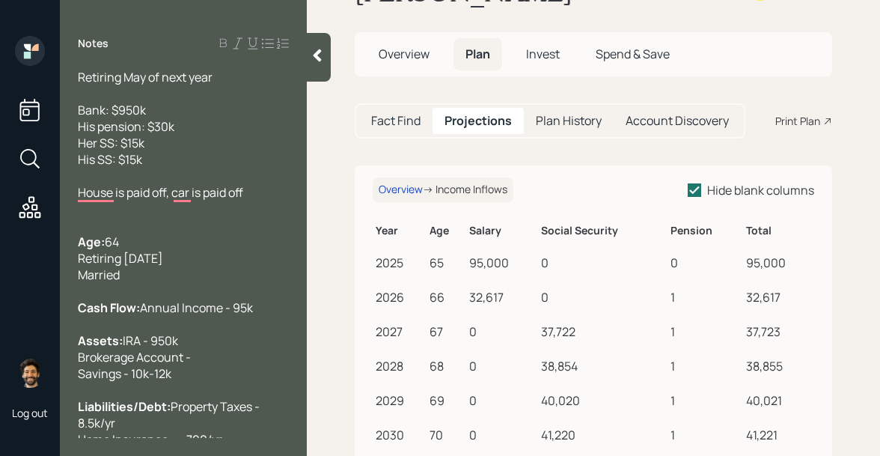
scroll to position [53, 0]
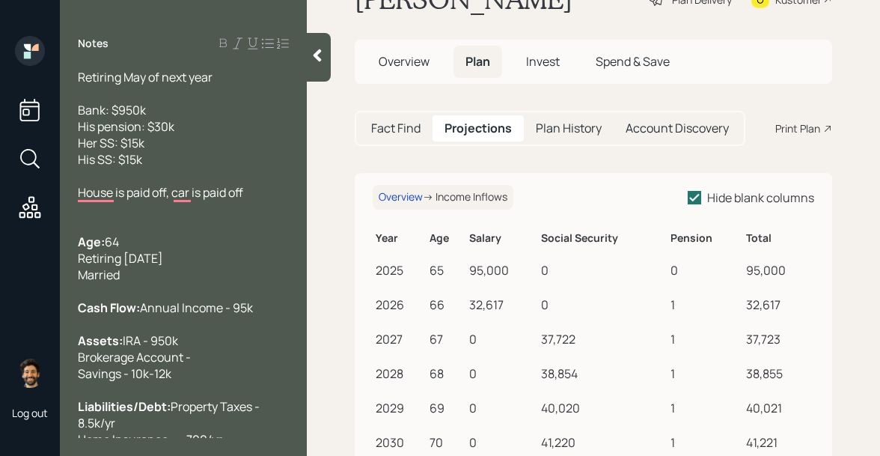
click at [401, 129] on h5 "Fact Find" at bounding box center [395, 128] width 49 height 14
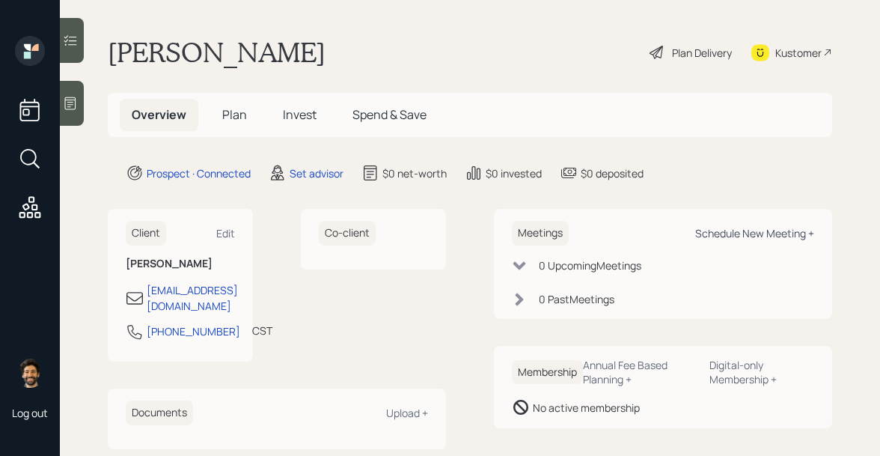
click at [751, 236] on div "Schedule New Meeting +" at bounding box center [754, 233] width 119 height 14
select select "round-robin"
